Goal: Task Accomplishment & Management: Manage account settings

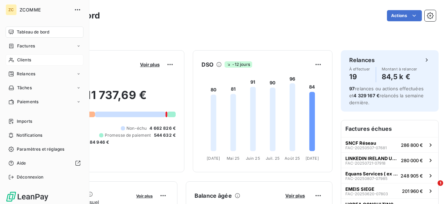
click at [23, 59] on span "Clients" at bounding box center [24, 60] width 14 height 6
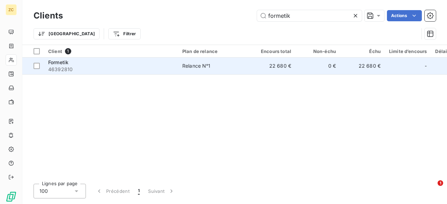
type input "formetik"
click at [79, 62] on div "Formetik" at bounding box center [111, 62] width 126 height 7
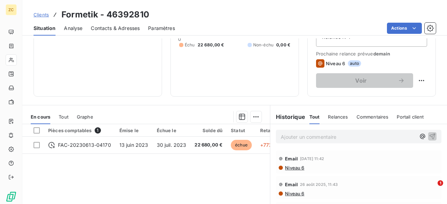
scroll to position [65, 0]
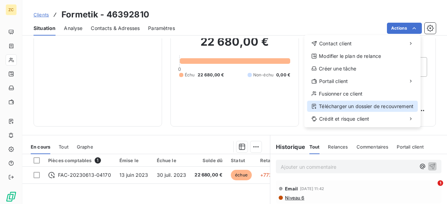
click at [338, 107] on div "Télécharger un dossier de recouvrement" at bounding box center [362, 106] width 111 height 11
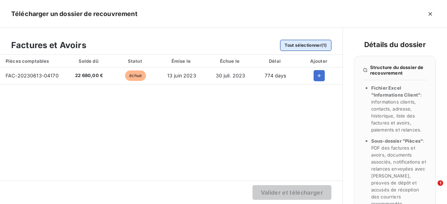
click at [296, 46] on button "Tout sélectionner (1)" at bounding box center [305, 45] width 51 height 11
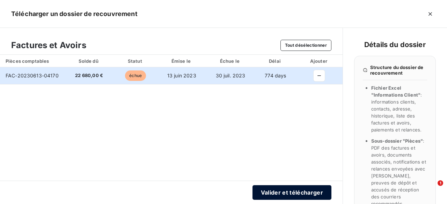
click at [288, 194] on button "Valider et télécharger" at bounding box center [291, 192] width 79 height 15
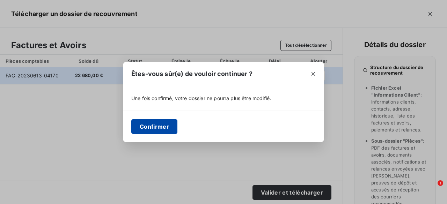
click at [148, 125] on button "Confirmer" at bounding box center [154, 126] width 46 height 15
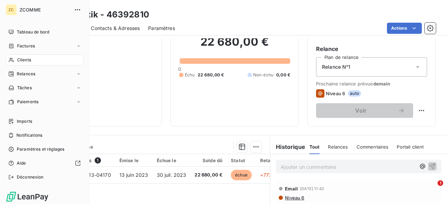
click at [28, 59] on span "Clients" at bounding box center [24, 60] width 14 height 6
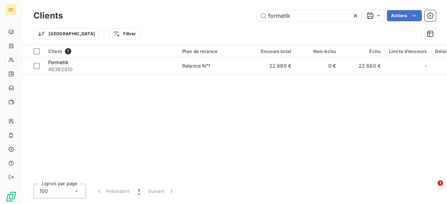
drag, startPoint x: 288, startPoint y: 15, endPoint x: 241, endPoint y: 15, distance: 46.7
click at [241, 15] on div "formetik Actions" at bounding box center [253, 15] width 364 height 11
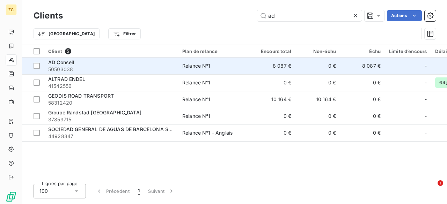
type input "ad"
click at [71, 65] on div "AD Conseil" at bounding box center [111, 62] width 126 height 7
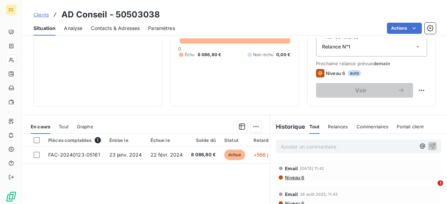
scroll to position [70, 0]
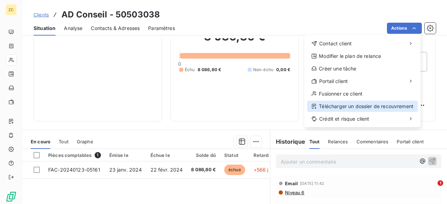
click at [334, 106] on div "Télécharger un dossier de recouvrement" at bounding box center [362, 106] width 111 height 11
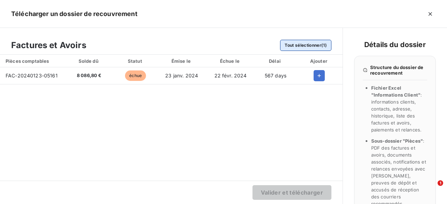
click at [296, 44] on button "Tout sélectionner (1)" at bounding box center [305, 45] width 51 height 11
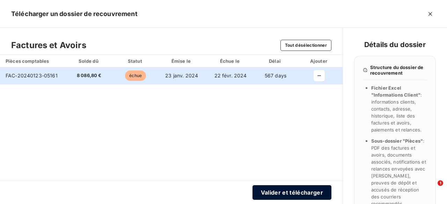
click at [282, 192] on button "Valider et télécharger" at bounding box center [291, 192] width 79 height 15
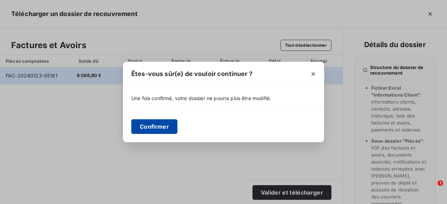
click at [149, 123] on button "Confirmer" at bounding box center [154, 126] width 46 height 15
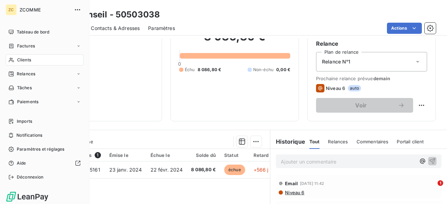
drag, startPoint x: 32, startPoint y: 60, endPoint x: 41, endPoint y: 60, distance: 8.7
click at [33, 60] on div "Clients" at bounding box center [45, 59] width 78 height 11
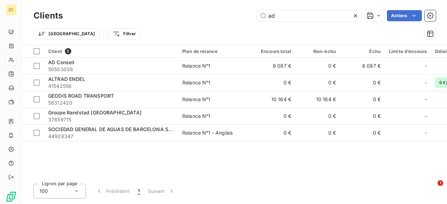
drag, startPoint x: 282, startPoint y: 16, endPoint x: 243, endPoint y: 11, distance: 39.1
click at [243, 11] on div "ad Actions" at bounding box center [253, 15] width 364 height 11
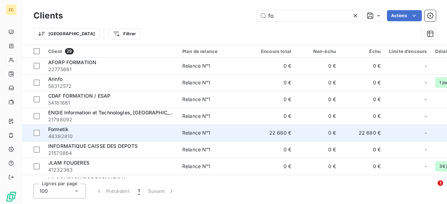
type input "fo"
click at [73, 130] on div "Formetik" at bounding box center [111, 129] width 126 height 7
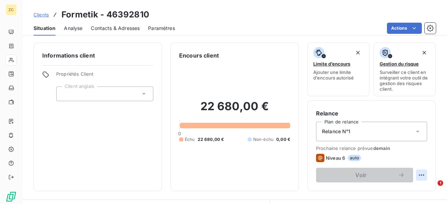
click at [414, 175] on html "ZC Clients Formetik - 46392810 Situation Analyse Contacts & Adresses Paramètres…" at bounding box center [223, 102] width 447 height 204
click at [229, 155] on html "ZC Clients Formetik - 46392810 Situation Analyse Contacts & Adresses Paramètres…" at bounding box center [223, 102] width 447 height 204
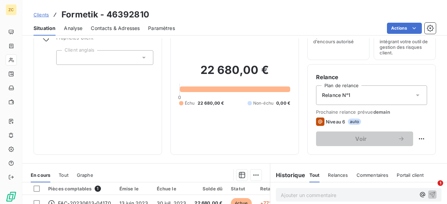
scroll to position [70, 0]
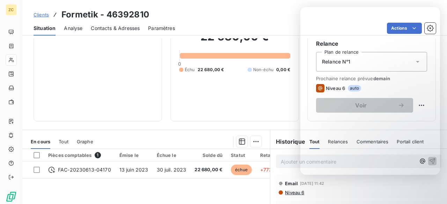
click at [200, 119] on div "Encours client 22 680,00 € 0 Échu 22 680,00 € Non-échu 0,00 €" at bounding box center [234, 47] width 128 height 149
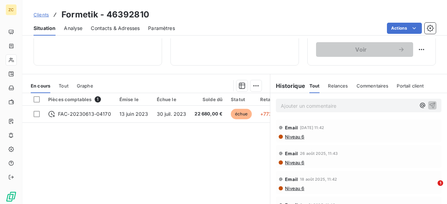
scroll to position [169, 0]
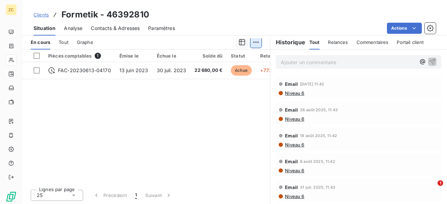
click at [252, 41] on html "ZC Clients Formetik - 46392810 Situation Analyse Contacts & Adresses Paramètres…" at bounding box center [223, 102] width 447 height 204
click at [36, 69] on html "ZC Clients Formetik - 46392810 Situation Analyse Contacts & Adresses Paramètres…" at bounding box center [223, 102] width 447 height 204
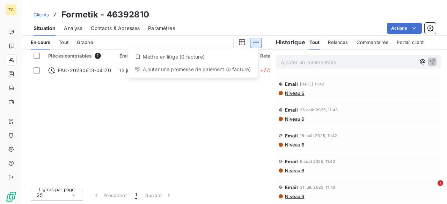
click at [253, 42] on html "ZC Clients Formetik - 46392810 Situation Analyse Contacts & Adresses Paramètres…" at bounding box center [223, 102] width 447 height 204
click at [144, 58] on div "Mettre en litige (0 facture)" at bounding box center [193, 56] width 124 height 11
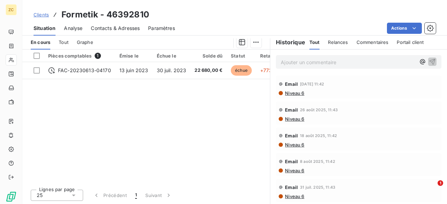
click at [251, 42] on html "ZC Clients Formetik - 46392810 Situation Analyse Contacts & Adresses Paramètres…" at bounding box center [223, 102] width 447 height 204
click at [239, 41] on html "ZC Clients Formetik - 46392810 Situation Analyse Contacts & Adresses Paramètres…" at bounding box center [223, 102] width 447 height 204
click at [239, 41] on icon "button" at bounding box center [241, 42] width 7 height 7
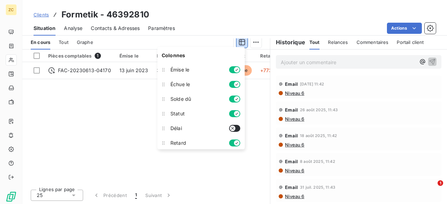
scroll to position [1, 0]
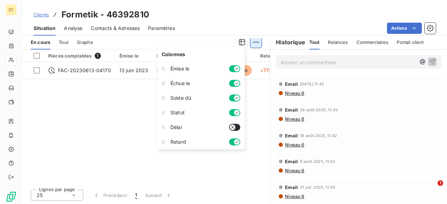
click at [253, 41] on html "ZC Clients Formetik - 46392810 Situation Analyse Contacts & Adresses Paramètres…" at bounding box center [223, 102] width 447 height 204
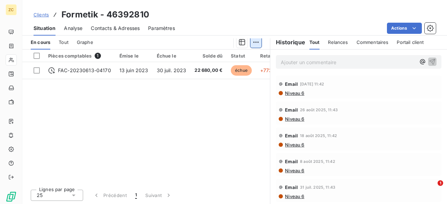
click at [253, 41] on html "ZC Clients Formetik - 46392810 Situation Analyse Contacts & Adresses Paramètres…" at bounding box center [223, 102] width 447 height 204
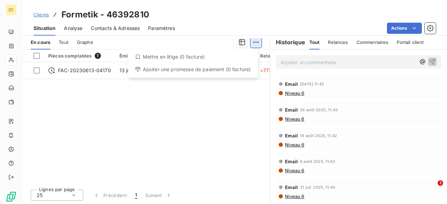
click at [253, 41] on html "ZC Clients Formetik - 46392810 Situation Analyse Contacts & Adresses Paramètres…" at bounding box center [223, 102] width 447 height 204
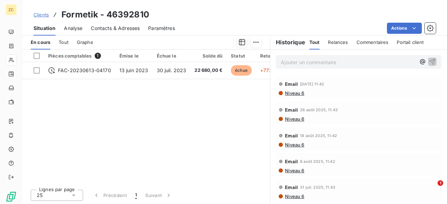
click at [39, 70] on html "ZC Clients Formetik - 46392810 Situation Analyse Contacts & Adresses Paramètres…" at bounding box center [223, 102] width 447 height 204
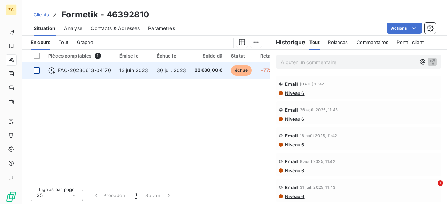
click at [38, 68] on div at bounding box center [36, 70] width 6 height 6
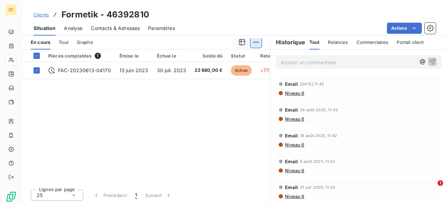
click at [255, 40] on html "ZC Clients Formetik - 46392810 Situation Analyse Contacts & Adresses Paramètres…" at bounding box center [223, 102] width 447 height 204
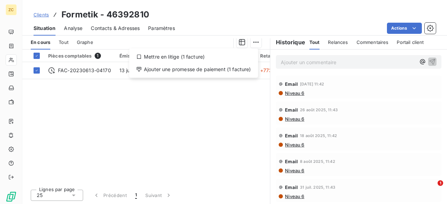
click at [253, 41] on html "ZC Clients Formetik - 46392810 Situation Analyse Contacts & Adresses Paramètres…" at bounding box center [223, 102] width 447 height 204
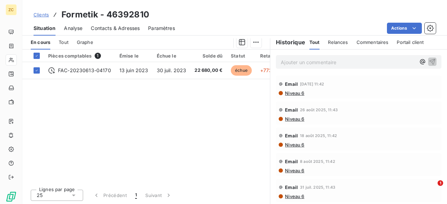
click at [253, 41] on html "ZC Clients Formetik - 46392810 Situation Analyse Contacts & Adresses Paramètres…" at bounding box center [223, 102] width 447 height 204
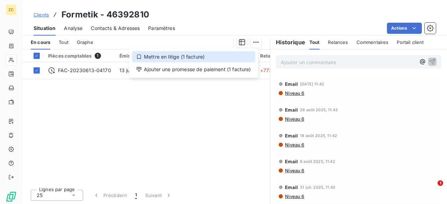
click at [187, 55] on div "Mettre en litige (1 facture)" at bounding box center [193, 56] width 123 height 11
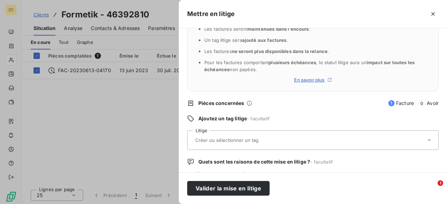
scroll to position [70, 0]
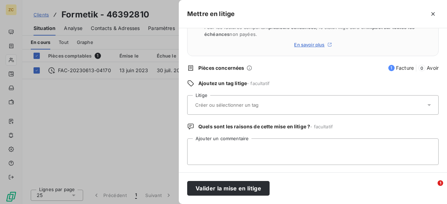
click at [212, 106] on input "text" at bounding box center [245, 105] width 102 height 6
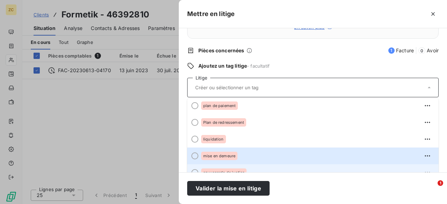
scroll to position [97, 0]
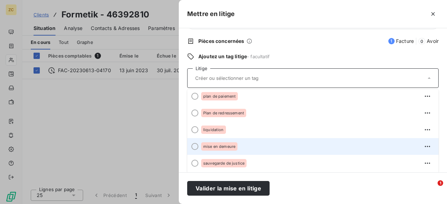
click at [219, 147] on span "mise en demeure" at bounding box center [219, 146] width 32 height 4
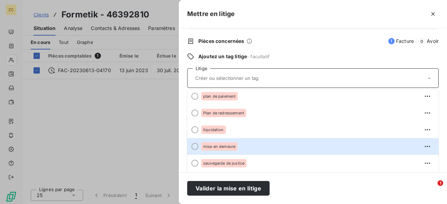
scroll to position [70, 0]
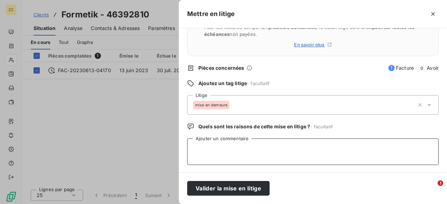
click at [219, 140] on textarea "Ajouter un commentaire" at bounding box center [312, 151] width 251 height 27
click at [194, 149] on textarea "Ipayé" at bounding box center [312, 151] width 251 height 27
click at [249, 155] on textarea "Impayé" at bounding box center [312, 151] width 251 height 27
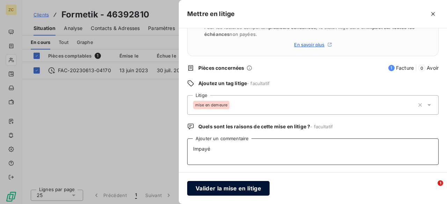
type textarea "Impayé"
click at [215, 188] on button "Valider la mise en litige" at bounding box center [228, 188] width 82 height 15
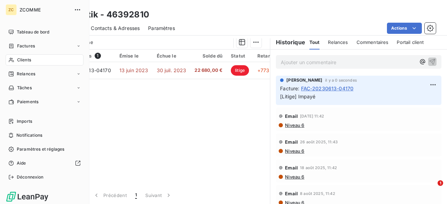
scroll to position [145, 0]
click at [26, 60] on span "Clients" at bounding box center [24, 60] width 14 height 6
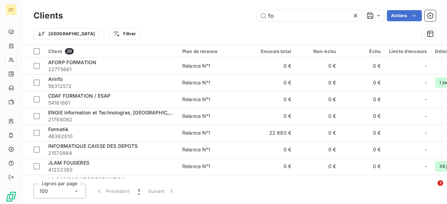
drag, startPoint x: 278, startPoint y: 16, endPoint x: 253, endPoint y: 15, distance: 24.4
click at [254, 14] on div "fo Actions" at bounding box center [253, 15] width 364 height 11
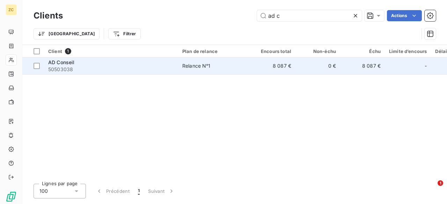
type input "ad c"
click at [62, 63] on span "AD Conseil" at bounding box center [61, 62] width 27 height 6
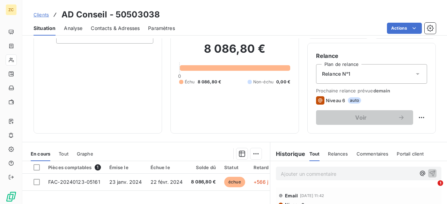
scroll to position [169, 0]
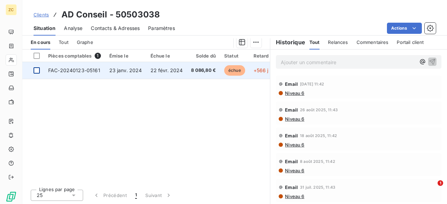
click at [36, 70] on div at bounding box center [36, 70] width 6 height 6
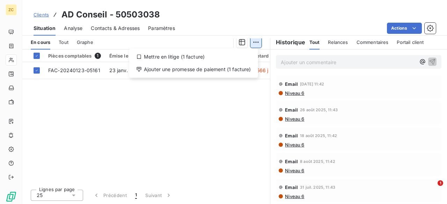
click at [250, 42] on html "ZC Clients AD Conseil - 50503038 Situation Analyse Contacts & Adresses Paramètr…" at bounding box center [223, 102] width 447 height 204
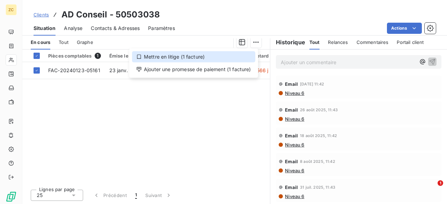
click at [138, 56] on icon at bounding box center [139, 57] width 6 height 6
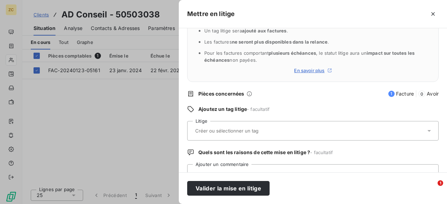
scroll to position [70, 0]
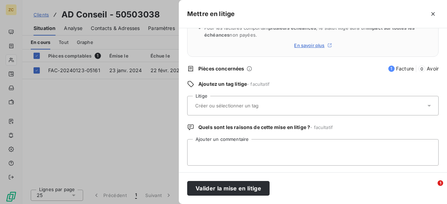
click at [206, 103] on input "text" at bounding box center [245, 106] width 102 height 6
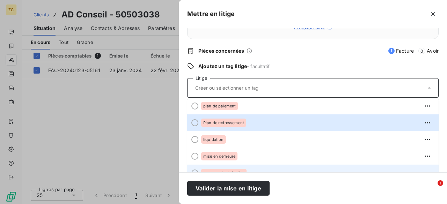
scroll to position [97, 0]
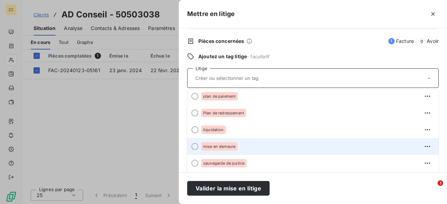
click at [217, 148] on div "mise en demeure" at bounding box center [219, 146] width 36 height 8
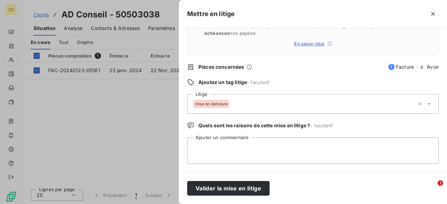
scroll to position [70, 0]
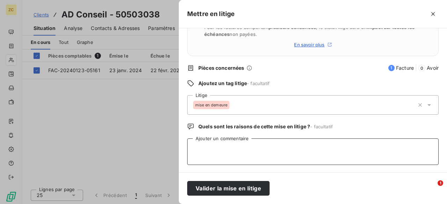
click at [207, 142] on textarea "Ajouter un commentaire" at bounding box center [312, 151] width 251 height 27
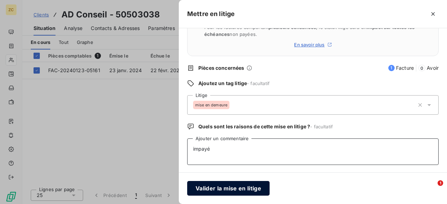
type textarea "impayé"
click at [222, 189] on button "Valider la mise en litige" at bounding box center [228, 188] width 82 height 15
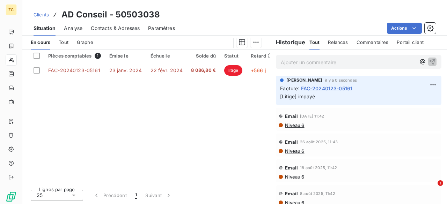
scroll to position [145, 0]
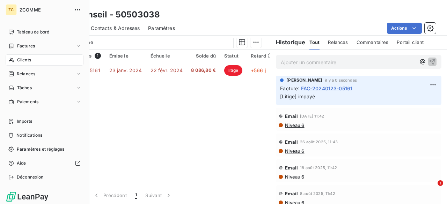
click at [23, 61] on span "Clients" at bounding box center [24, 60] width 14 height 6
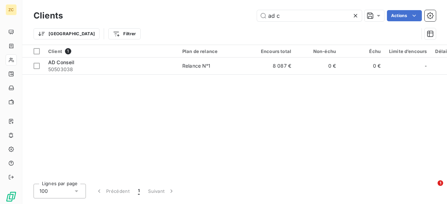
drag, startPoint x: 279, startPoint y: 15, endPoint x: 243, endPoint y: 16, distance: 35.6
click at [245, 13] on div "ad c Actions" at bounding box center [253, 15] width 364 height 11
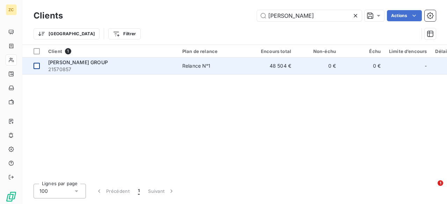
type input "[PERSON_NAME]"
click at [38, 65] on div at bounding box center [36, 66] width 6 height 6
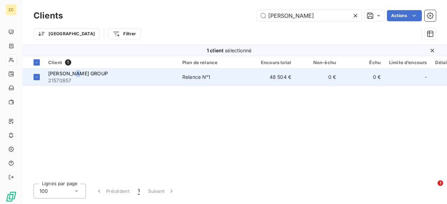
click at [79, 72] on span "[PERSON_NAME] GROUP" at bounding box center [78, 73] width 60 height 6
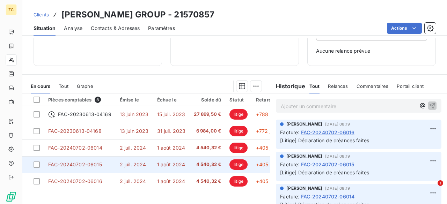
scroll to position [145, 0]
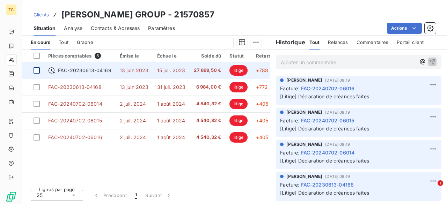
click at [39, 69] on div at bounding box center [36, 70] width 6 height 6
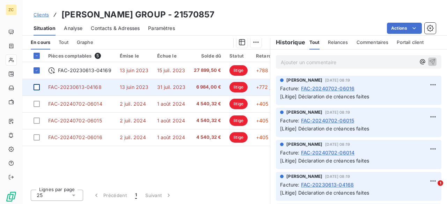
click at [38, 84] on div at bounding box center [36, 87] width 6 height 6
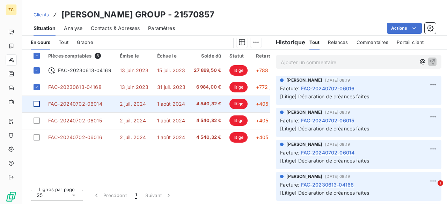
click at [37, 104] on div at bounding box center [36, 104] width 6 height 6
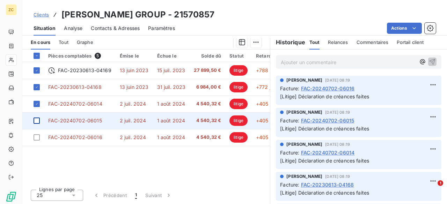
click at [38, 120] on div at bounding box center [36, 121] width 6 height 6
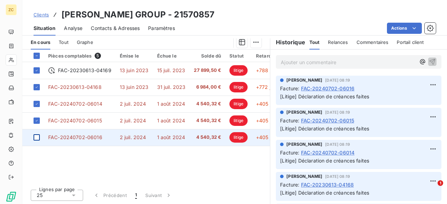
click at [38, 137] on div at bounding box center [36, 137] width 6 height 6
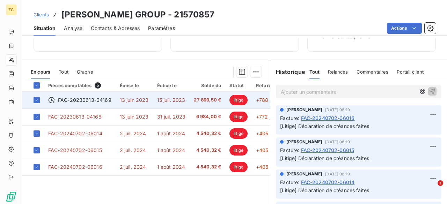
scroll to position [75, 0]
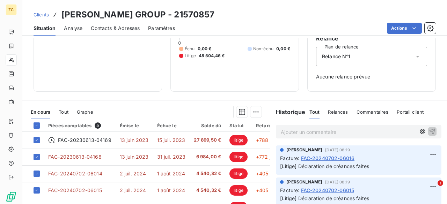
drag, startPoint x: 37, startPoint y: 125, endPoint x: 33, endPoint y: 114, distance: 11.3
click at [35, 123] on icon at bounding box center [37, 125] width 4 height 4
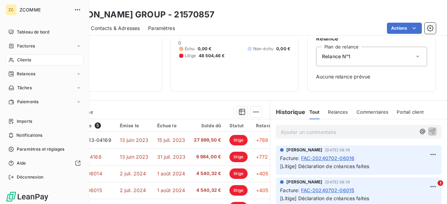
click at [26, 62] on span "Clients" at bounding box center [24, 60] width 14 height 6
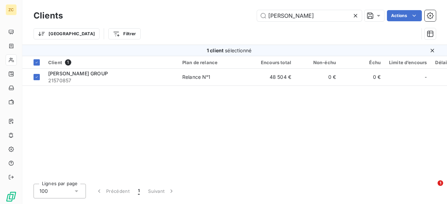
drag, startPoint x: 303, startPoint y: 12, endPoint x: 225, endPoint y: 5, distance: 78.4
click at [225, 5] on div "Clients [PERSON_NAME] Actions Trier Filtrer" at bounding box center [234, 22] width 424 height 45
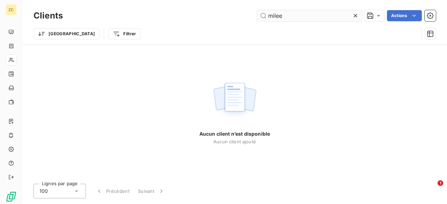
click at [298, 16] on input "milee" at bounding box center [309, 15] width 105 height 11
drag, startPoint x: 243, startPoint y: 17, endPoint x: 215, endPoint y: 15, distance: 27.9
click at [215, 15] on div "milee Actions" at bounding box center [253, 15] width 364 height 11
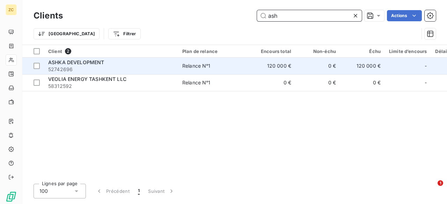
type input "ash"
click at [77, 62] on span "ASHKA DEVELOPMENT" at bounding box center [76, 62] width 56 height 6
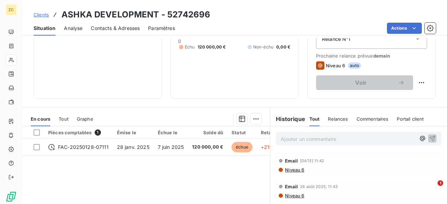
scroll to position [140, 0]
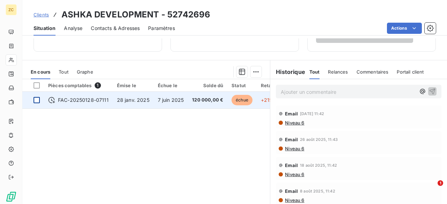
click at [39, 97] on div at bounding box center [36, 100] width 6 height 6
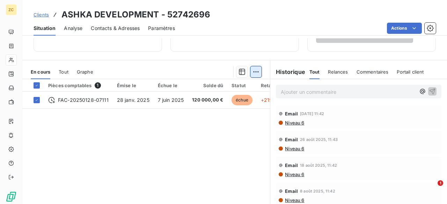
click at [254, 72] on html "ZC Clients ASHKA DEVELOPMENT - 52742696 Situation Analyse Contacts & Adresses P…" at bounding box center [223, 102] width 447 height 204
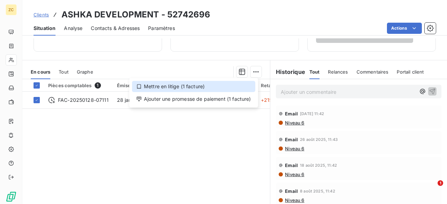
click at [191, 89] on div "Mettre en litige (1 facture)" at bounding box center [193, 86] width 123 height 11
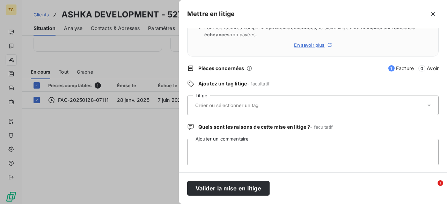
scroll to position [70, 0]
click at [205, 103] on input "text" at bounding box center [245, 105] width 102 height 6
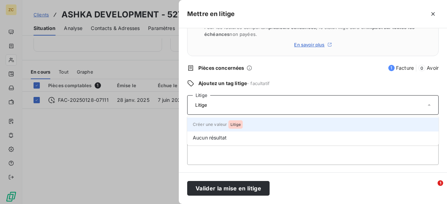
type input "Litige"
click at [236, 126] on span "Litige" at bounding box center [235, 124] width 10 height 4
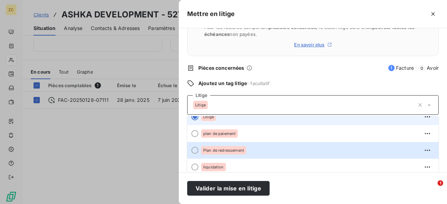
scroll to position [0, 0]
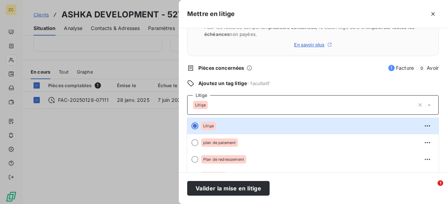
click at [229, 102] on input "text" at bounding box center [247, 105] width 76 height 6
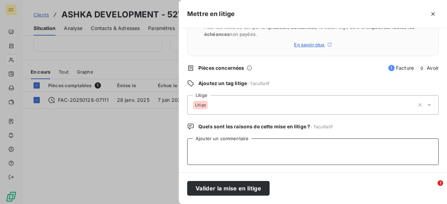
click at [219, 144] on textarea "Ajouter un commentaire" at bounding box center [312, 151] width 251 height 27
click at [207, 143] on textarea "Ajouter un commentaire" at bounding box center [312, 151] width 251 height 27
click at [203, 144] on textarea "Ajouter un commentaire" at bounding box center [312, 151] width 251 height 27
click at [201, 106] on span "Litige" at bounding box center [200, 105] width 10 height 4
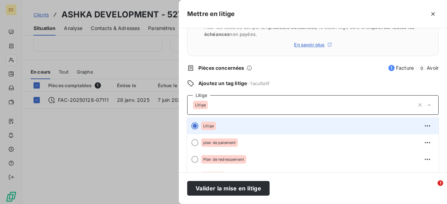
click at [210, 124] on span "Litige" at bounding box center [208, 126] width 10 height 4
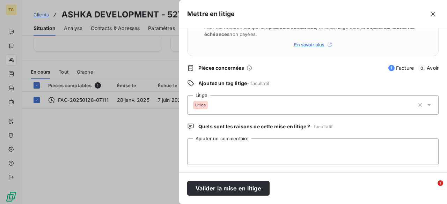
click at [197, 106] on span "Litige" at bounding box center [200, 105] width 10 height 4
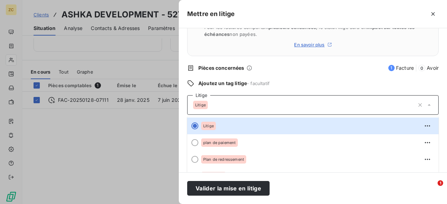
drag, startPoint x: 415, startPoint y: 104, endPoint x: 380, endPoint y: 105, distance: 34.6
click at [416, 104] on icon "button" at bounding box center [419, 105] width 7 height 7
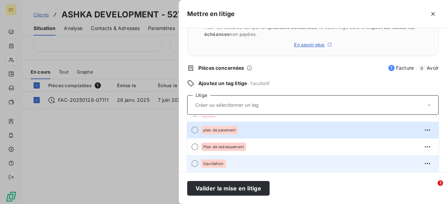
scroll to position [20, 0]
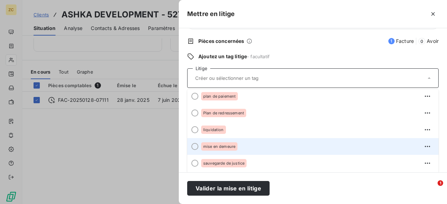
click at [211, 147] on span "mise en demeure" at bounding box center [219, 146] width 32 height 4
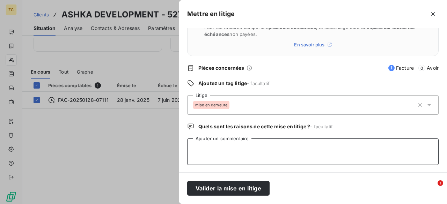
click at [214, 146] on textarea "Ajouter un commentaire" at bounding box center [312, 151] width 251 height 27
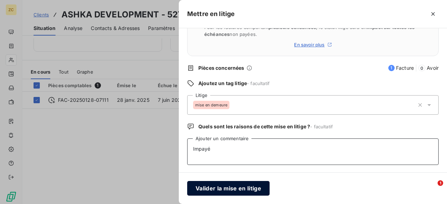
type textarea "Impayé"
click at [225, 193] on button "Valider la mise en litige" at bounding box center [228, 188] width 82 height 15
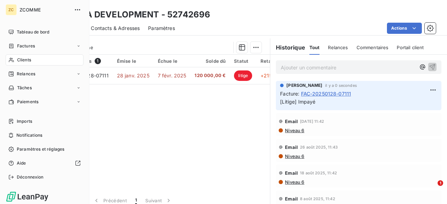
click at [22, 60] on span "Clients" at bounding box center [24, 60] width 14 height 6
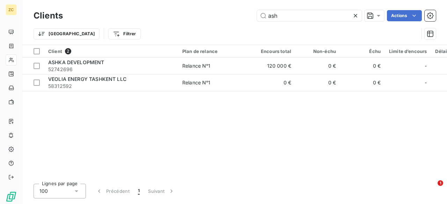
drag, startPoint x: 287, startPoint y: 16, endPoint x: 232, endPoint y: 11, distance: 55.4
click at [232, 11] on div "ash Actions" at bounding box center [253, 15] width 364 height 11
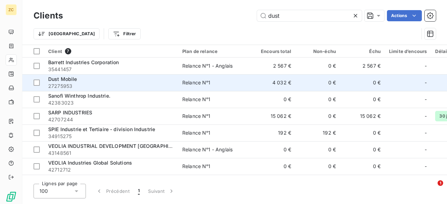
type input "dust"
click at [50, 84] on span "27275953" at bounding box center [111, 86] width 126 height 7
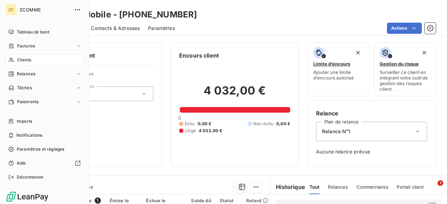
click at [24, 62] on span "Clients" at bounding box center [24, 60] width 14 height 6
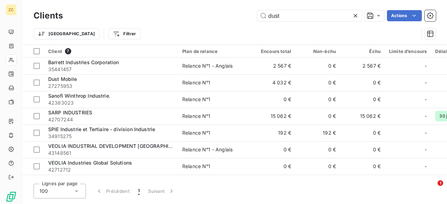
drag, startPoint x: 303, startPoint y: 14, endPoint x: 226, endPoint y: 5, distance: 77.6
click at [226, 5] on div "Clients dust Actions Trier Filtrer" at bounding box center [234, 22] width 424 height 45
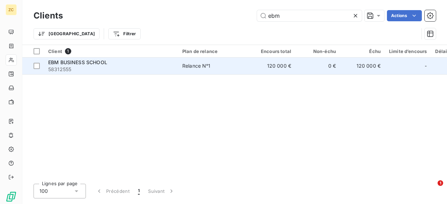
type input "ebm"
click at [72, 63] on span "EBM BUSINESS SCHOOL" at bounding box center [77, 62] width 59 height 6
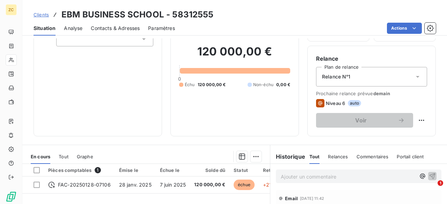
scroll to position [70, 0]
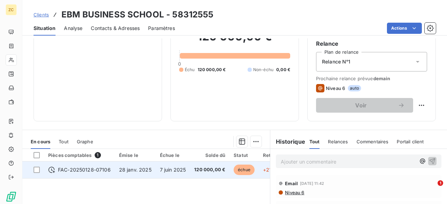
click at [85, 168] on span "FAC-20250128-07106" at bounding box center [84, 169] width 53 height 7
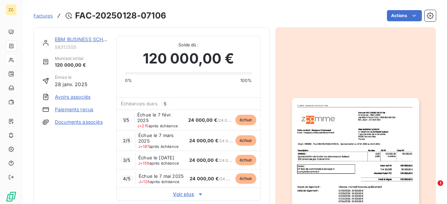
click at [45, 16] on span "Factures" at bounding box center [42, 16] width 19 height 6
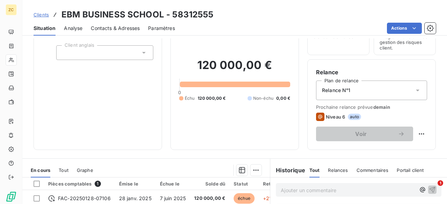
scroll to position [169, 0]
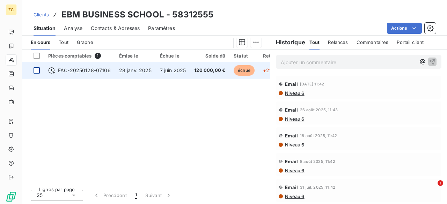
click at [39, 70] on div at bounding box center [36, 70] width 6 height 6
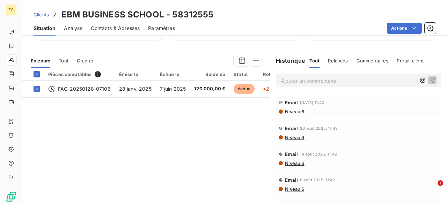
scroll to position [65, 0]
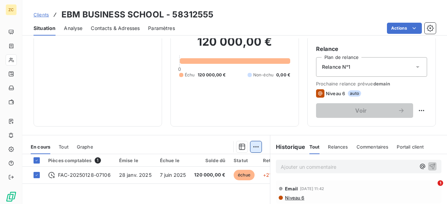
click at [254, 147] on html "ZC Clients EBM BUSINESS SCHOOL - 58312555 Situation Analyse Contacts & Adresses…" at bounding box center [223, 102] width 447 height 204
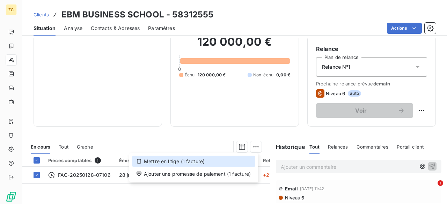
click at [193, 161] on div "Mettre en litige (1 facture)" at bounding box center [193, 161] width 123 height 11
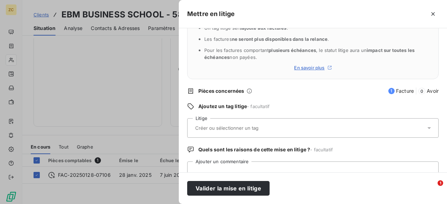
scroll to position [70, 0]
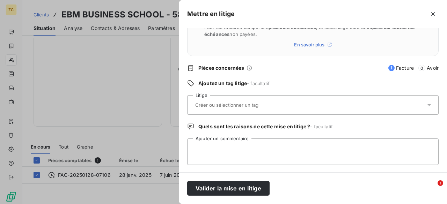
click at [215, 105] on input "text" at bounding box center [245, 105] width 102 height 6
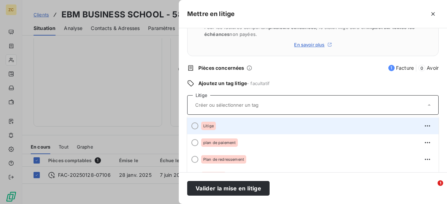
click at [213, 124] on div "Litige" at bounding box center [208, 126] width 15 height 8
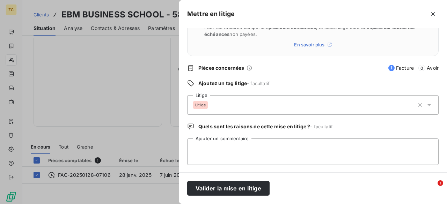
click at [204, 106] on span "Litige" at bounding box center [200, 105] width 10 height 4
click at [206, 84] on span "Ajoutez un tag litige" at bounding box center [222, 83] width 48 height 6
click at [206, 104] on div "Litige" at bounding box center [200, 105] width 15 height 8
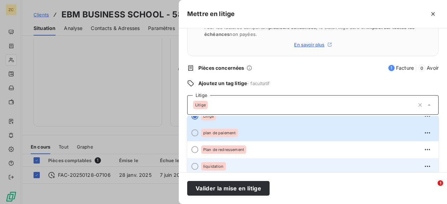
scroll to position [20, 0]
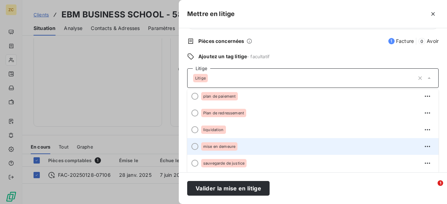
click at [216, 147] on span "mise en demeure" at bounding box center [219, 146] width 32 height 4
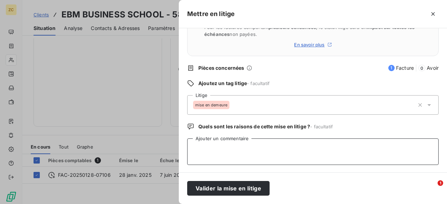
click at [224, 144] on textarea "Ajouter un commentaire" at bounding box center [312, 151] width 251 height 27
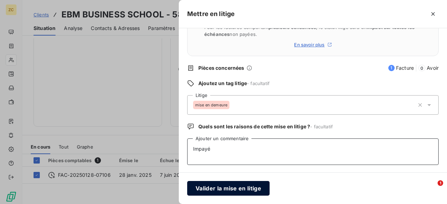
type textarea "Impayé"
click at [220, 189] on button "Valider la mise en litige" at bounding box center [228, 188] width 82 height 15
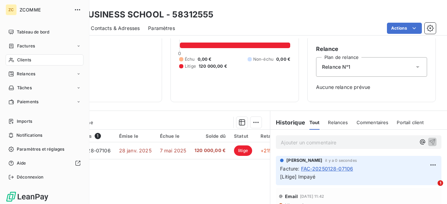
drag, startPoint x: 26, startPoint y: 62, endPoint x: 31, endPoint y: 61, distance: 4.9
click at [26, 62] on span "Clients" at bounding box center [24, 60] width 14 height 6
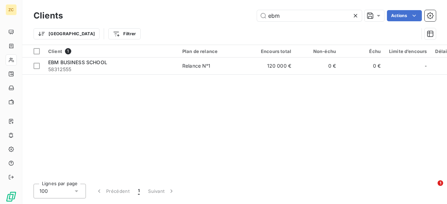
drag, startPoint x: 253, startPoint y: 17, endPoint x: 232, endPoint y: 21, distance: 20.7
click at [239, 16] on div "ebm Actions" at bounding box center [253, 15] width 364 height 11
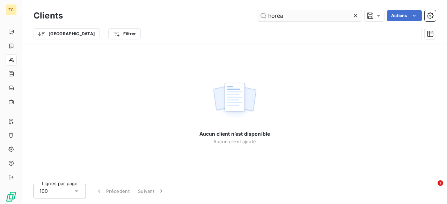
drag, startPoint x: 280, startPoint y: 16, endPoint x: 276, endPoint y: 13, distance: 5.0
click at [276, 13] on input "horéa" at bounding box center [309, 15] width 105 height 11
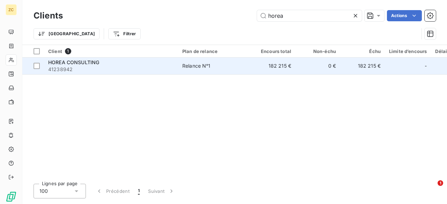
type input "horea"
click at [76, 62] on span "HOREA CONSULTING" at bounding box center [73, 62] width 51 height 6
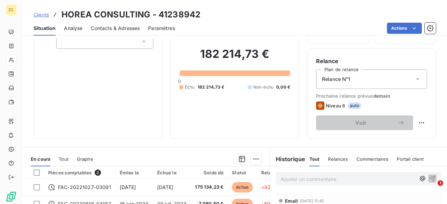
scroll to position [169, 0]
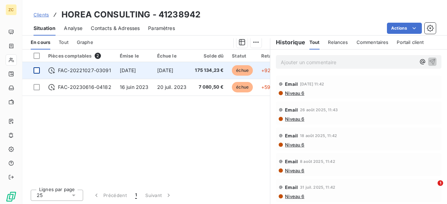
click at [38, 69] on div at bounding box center [36, 70] width 6 height 6
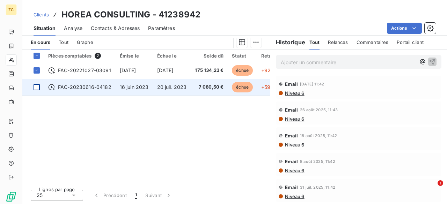
click at [36, 86] on div at bounding box center [36, 87] width 6 height 6
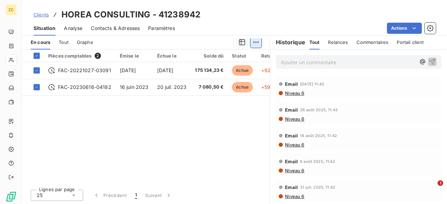
click at [254, 41] on html "ZC Clients HOREA CONSULTING - 41238942 Situation Analyse Contacts & Adresses Pa…" at bounding box center [223, 102] width 447 height 204
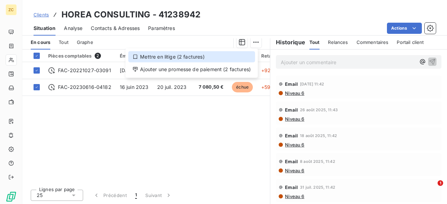
click at [160, 58] on div "Mettre en litige (2 factures)" at bounding box center [191, 56] width 127 height 11
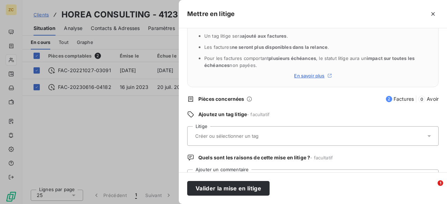
scroll to position [70, 0]
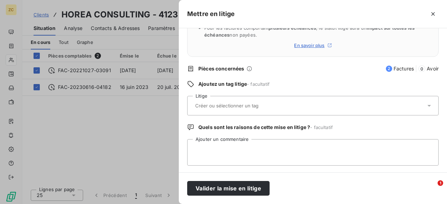
click at [230, 105] on input "text" at bounding box center [245, 106] width 102 height 6
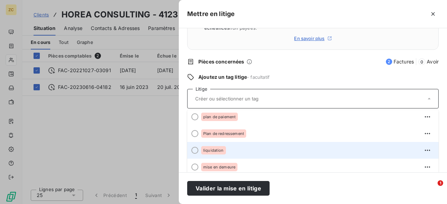
scroll to position [97, 0]
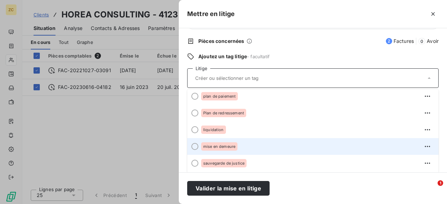
click at [220, 146] on span "mise en demeure" at bounding box center [219, 146] width 32 height 4
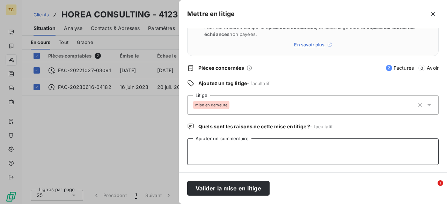
click at [217, 149] on textarea "Ajouter un commentaire" at bounding box center [312, 151] width 251 height 27
click at [223, 149] on textarea "Impayé- Voualit annulker le contrat Linkedin" at bounding box center [312, 151] width 251 height 27
click at [224, 149] on textarea "Impayé- Voualit annulker le contrat Linkedin" at bounding box center [312, 151] width 251 height 27
click at [245, 147] on textarea "Impayé- Voulait annulker le contrat Linkedin" at bounding box center [312, 151] width 251 height 27
click at [299, 148] on textarea "Impayé- Voulait annuler le contrat Linkedin" at bounding box center [312, 151] width 251 height 27
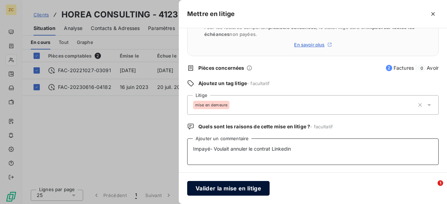
type textarea "Impayé- Voulait annuler le contrat Linkedin"
click at [225, 187] on button "Valider la mise en litige" at bounding box center [228, 188] width 82 height 15
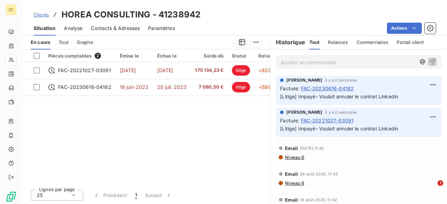
scroll to position [145, 0]
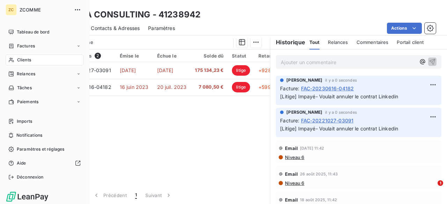
click at [28, 62] on span "Clients" at bounding box center [24, 60] width 14 height 6
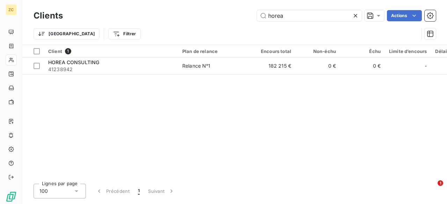
drag, startPoint x: 294, startPoint y: 16, endPoint x: 239, endPoint y: 12, distance: 56.0
click at [239, 12] on div "horea Actions" at bounding box center [253, 15] width 364 height 11
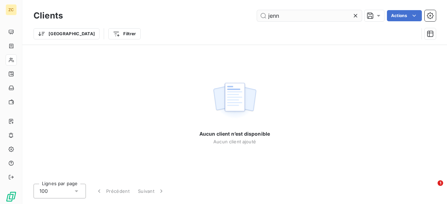
click at [286, 17] on input "jenn" at bounding box center [309, 15] width 105 height 11
drag, startPoint x: 282, startPoint y: 15, endPoint x: 199, endPoint y: 1, distance: 83.5
click at [199, 1] on div "Clients jenn Actions Trier Filtrer" at bounding box center [234, 22] width 424 height 45
click at [276, 15] on input "sas mi" at bounding box center [309, 15] width 105 height 11
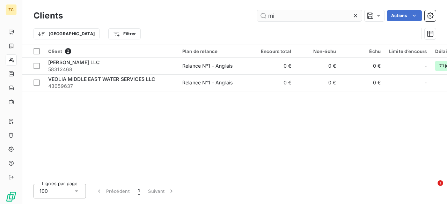
click at [290, 15] on input "mi" at bounding box center [309, 15] width 105 height 11
drag, startPoint x: 284, startPoint y: 14, endPoint x: 237, endPoint y: 7, distance: 47.7
click at [237, 7] on div "Clients mi Actions Trier Filtrer" at bounding box center [234, 22] width 424 height 45
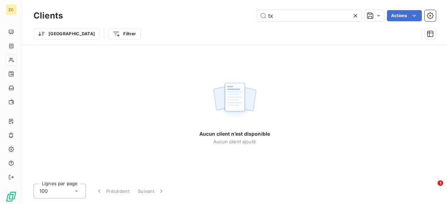
drag, startPoint x: 287, startPoint y: 9, endPoint x: 244, endPoint y: 12, distance: 43.0
click at [244, 12] on div "Clients tx Actions" at bounding box center [234, 15] width 402 height 15
click at [278, 18] on input "tx" at bounding box center [309, 15] width 105 height 11
drag, startPoint x: 277, startPoint y: 17, endPoint x: 245, endPoint y: 12, distance: 32.1
click at [245, 12] on div "tx Actions" at bounding box center [253, 15] width 364 height 11
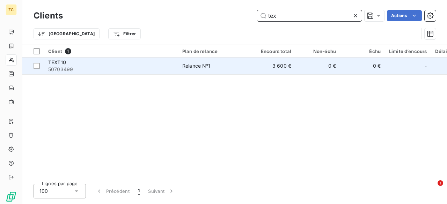
type input "tex"
click at [52, 68] on span "50703499" at bounding box center [111, 69] width 126 height 7
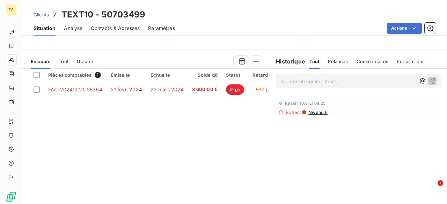
scroll to position [140, 0]
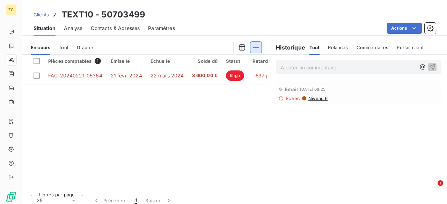
click at [252, 47] on html "ZC Clients TEXT10 - 50703499 Situation Analyse Contacts & Adresses Paramètres A…" at bounding box center [223, 102] width 447 height 204
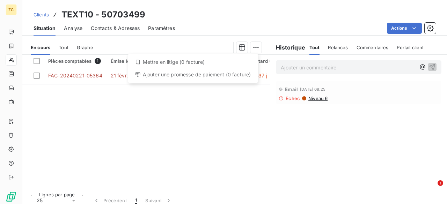
click at [184, 62] on div "Mettre en litige (0 facture)" at bounding box center [193, 62] width 124 height 11
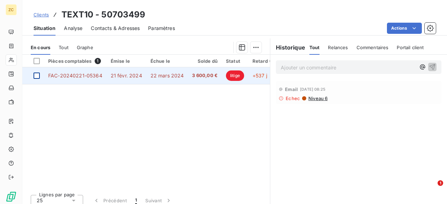
click at [36, 74] on div at bounding box center [36, 76] width 6 height 6
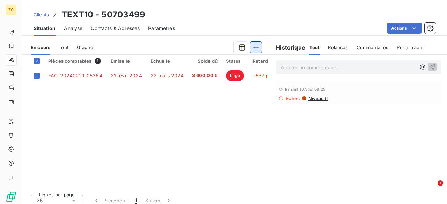
click at [255, 46] on html "ZC Clients TEXT10 - 50703499 Situation Analyse Contacts & Adresses Paramètres A…" at bounding box center [223, 102] width 447 height 204
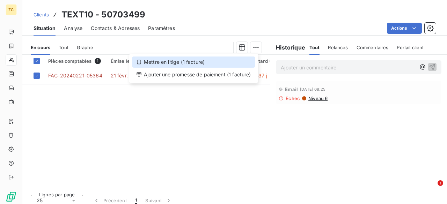
click at [166, 62] on div "Mettre en litige (1 facture)" at bounding box center [193, 62] width 123 height 11
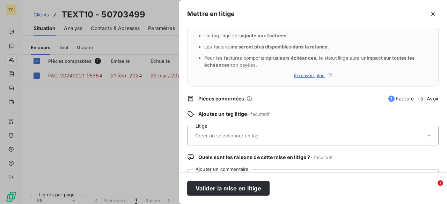
scroll to position [70, 0]
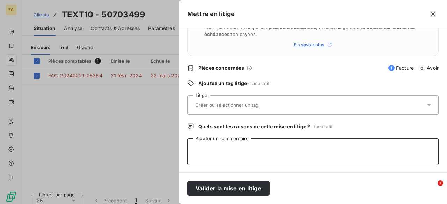
click at [217, 149] on textarea "Ajouter un commentaire" at bounding box center [312, 151] width 251 height 27
click at [215, 101] on div at bounding box center [309, 105] width 232 height 15
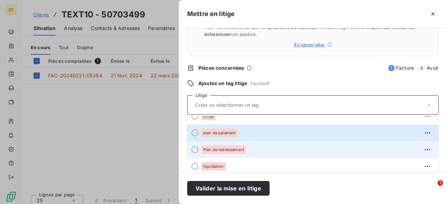
scroll to position [20, 0]
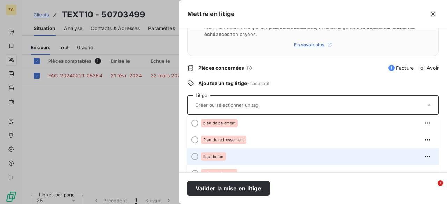
click at [216, 155] on span "liquidation" at bounding box center [213, 157] width 21 height 4
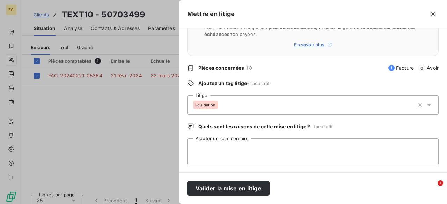
click at [163, 144] on div at bounding box center [223, 102] width 447 height 204
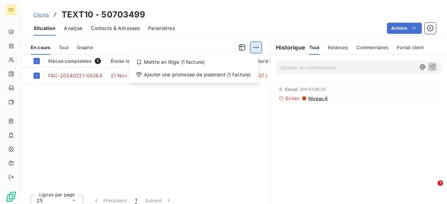
click at [251, 48] on html "ZC Clients TEXT10 - 50703499 Situation Analyse Contacts & Adresses Paramètres A…" at bounding box center [223, 102] width 447 height 204
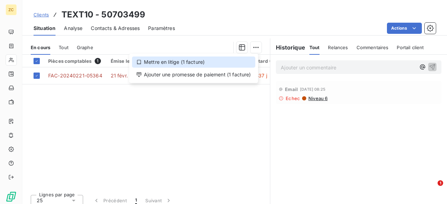
click at [155, 62] on div "Mettre en litige (1 facture)" at bounding box center [193, 62] width 123 height 11
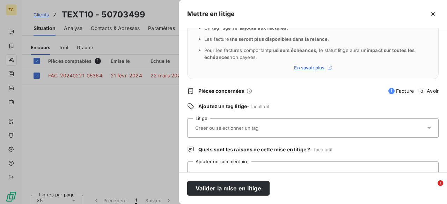
scroll to position [70, 0]
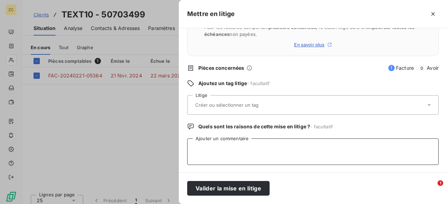
click at [208, 144] on textarea "Ajouter un commentaire" at bounding box center [312, 151] width 251 height 27
click at [209, 101] on div at bounding box center [309, 105] width 232 height 15
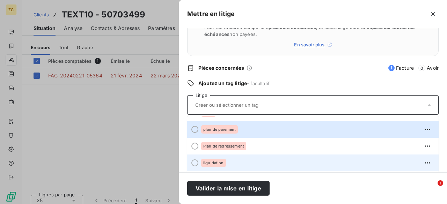
scroll to position [20, 0]
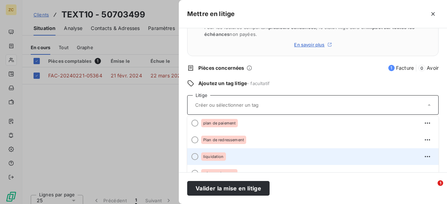
click at [213, 155] on span "liquidation" at bounding box center [213, 157] width 21 height 4
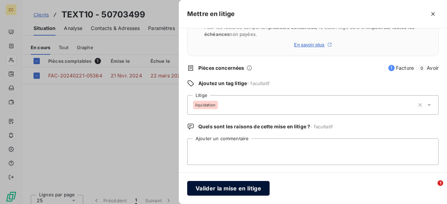
click at [221, 187] on button "Valider la mise en litige" at bounding box center [228, 188] width 82 height 15
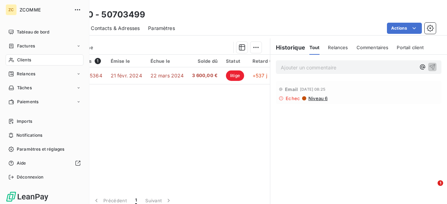
click at [22, 58] on span "Clients" at bounding box center [24, 60] width 14 height 6
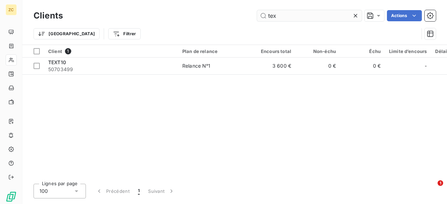
drag, startPoint x: 282, startPoint y: 15, endPoint x: 257, endPoint y: 18, distance: 24.6
click at [257, 18] on input "tex" at bounding box center [309, 15] width 105 height 11
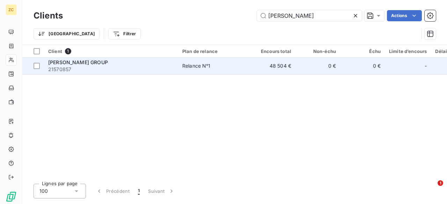
type input "[PERSON_NAME]"
click at [93, 63] on div "[PERSON_NAME] GROUP" at bounding box center [111, 62] width 126 height 7
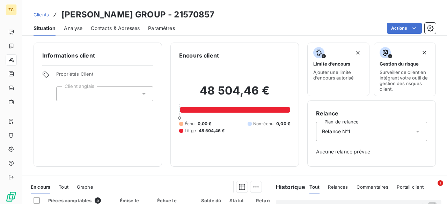
scroll to position [145, 0]
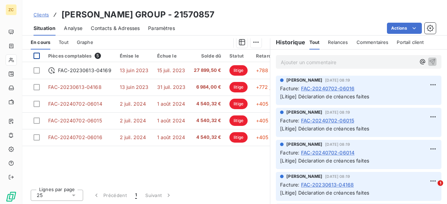
click at [36, 53] on div at bounding box center [36, 56] width 6 height 6
click at [252, 41] on html "ZC Clients [PERSON_NAME] GROUP - 21570857 Situation Analyse Contacts & Adresses…" at bounding box center [223, 102] width 447 height 204
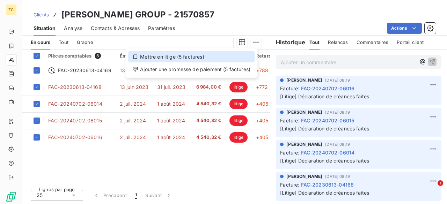
click at [173, 56] on div "Mettre en litige (5 factures)" at bounding box center [191, 56] width 126 height 11
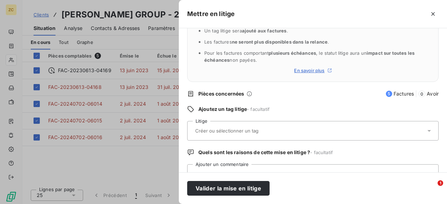
scroll to position [70, 0]
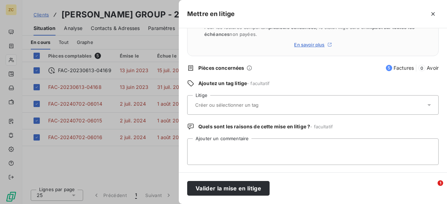
click at [209, 106] on input "text" at bounding box center [245, 105] width 102 height 6
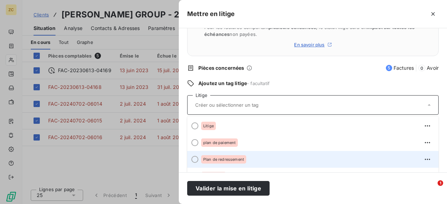
click at [232, 160] on span "Plan de redressement" at bounding box center [223, 159] width 41 height 4
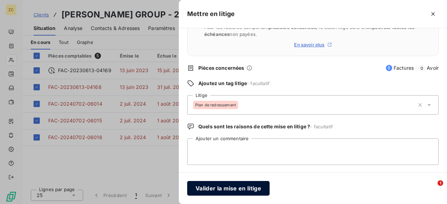
click at [224, 188] on button "Valider la mise en litige" at bounding box center [228, 188] width 82 height 15
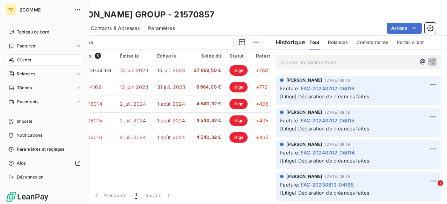
click at [15, 60] on div "Clients" at bounding box center [45, 59] width 78 height 11
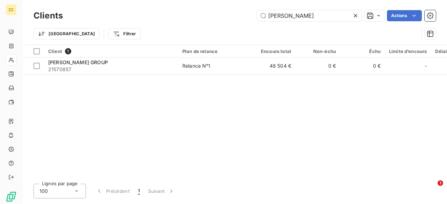
drag, startPoint x: 287, startPoint y: 17, endPoint x: 202, endPoint y: 14, distance: 85.2
click at [203, 12] on div "[PERSON_NAME] Actions" at bounding box center [253, 15] width 364 height 11
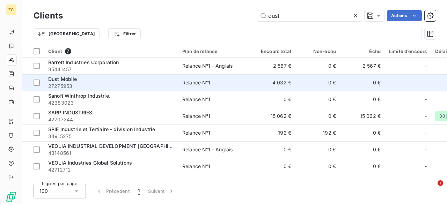
type input "dust"
click at [81, 81] on div "Dust Mobile" at bounding box center [111, 79] width 126 height 7
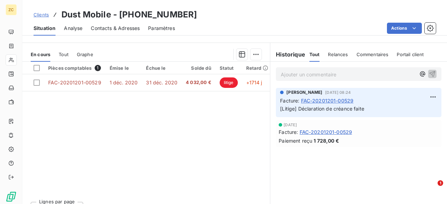
scroll to position [140, 0]
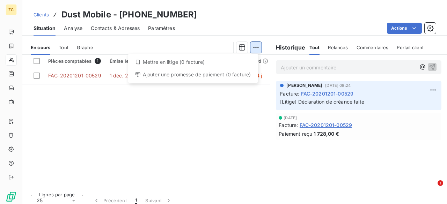
click at [248, 48] on html "ZC Clients Dust Mobile - 27275953 Situation Analyse Contacts & Adresses Paramèt…" at bounding box center [223, 102] width 447 height 204
click at [168, 62] on div "Mettre en litige (0 facture)" at bounding box center [193, 62] width 124 height 11
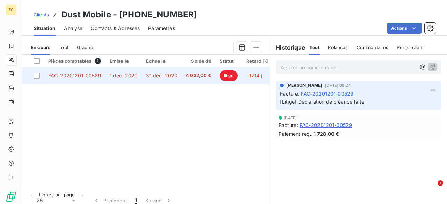
click at [55, 74] on span "FAC-20201201-00529" at bounding box center [74, 76] width 53 height 6
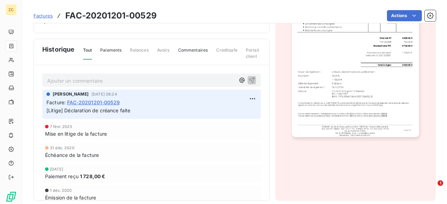
scroll to position [140, 0]
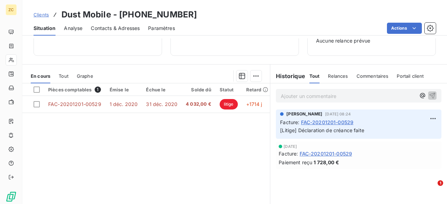
scroll to position [145, 0]
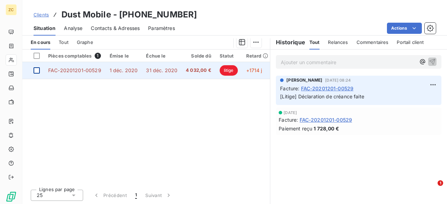
click at [38, 70] on div at bounding box center [36, 70] width 6 height 6
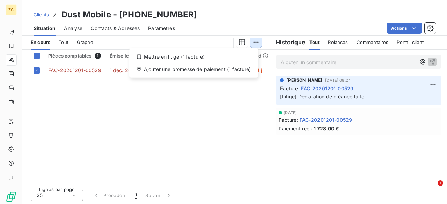
click at [255, 42] on html "ZC Clients Dust Mobile - 27275953 Situation Analyse Contacts & Adresses Paramèt…" at bounding box center [223, 102] width 447 height 204
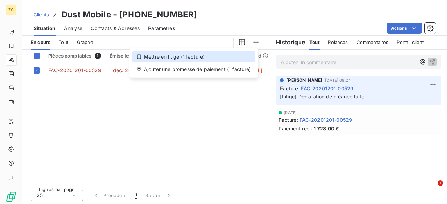
click at [180, 57] on div "Mettre en litige (1 facture)" at bounding box center [193, 56] width 123 height 11
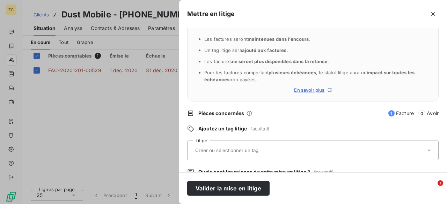
scroll to position [70, 0]
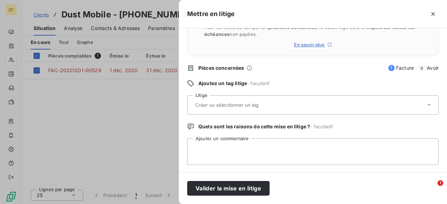
click at [200, 103] on input "text" at bounding box center [245, 105] width 102 height 6
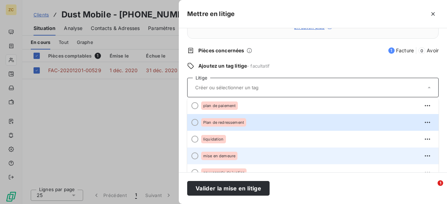
scroll to position [97, 0]
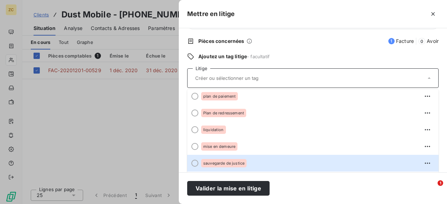
click at [215, 164] on span "sauvegarde de justice" at bounding box center [223, 163] width 41 height 4
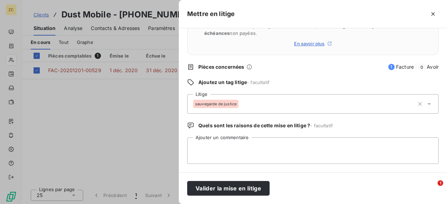
scroll to position [70, 0]
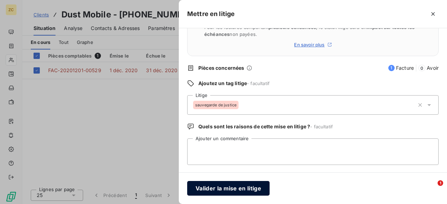
click at [222, 186] on button "Valider la mise en litige" at bounding box center [228, 188] width 82 height 15
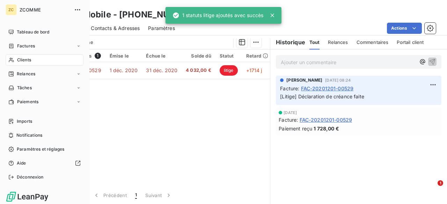
click at [25, 60] on span "Clients" at bounding box center [24, 60] width 14 height 6
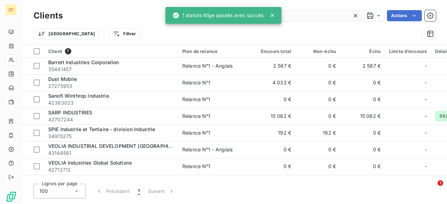
click at [290, 15] on input "dust" at bounding box center [309, 15] width 105 height 11
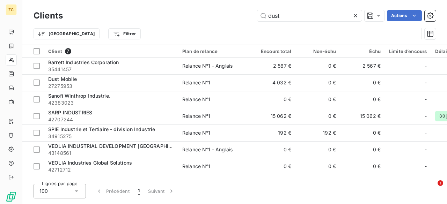
drag, startPoint x: 290, startPoint y: 16, endPoint x: 234, endPoint y: 11, distance: 56.1
click at [234, 8] on div "Clients dust Actions" at bounding box center [234, 15] width 402 height 15
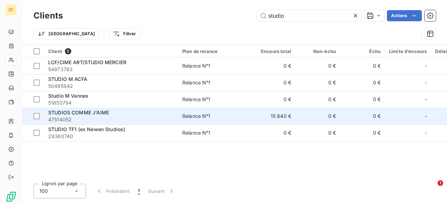
type input "studio"
click at [75, 116] on span "47514052" at bounding box center [111, 119] width 126 height 7
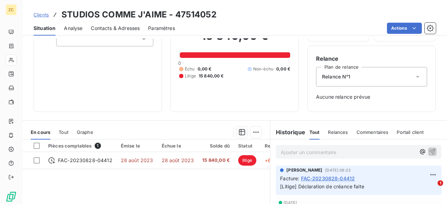
scroll to position [140, 0]
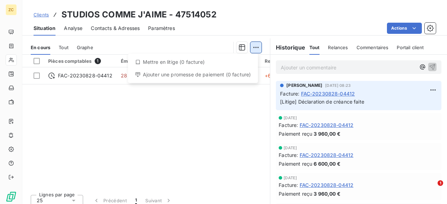
click at [256, 45] on html "ZC Clients STUDIOS COMME J'AIME - 47514052 Situation Analyse Contacts & Adresse…" at bounding box center [223, 102] width 447 height 204
click at [156, 62] on div "Mettre en litige (0 facture)" at bounding box center [193, 62] width 124 height 11
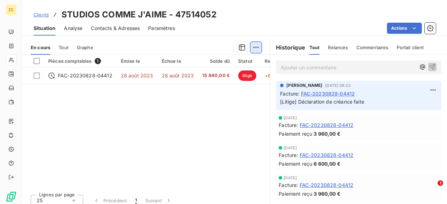
click at [253, 48] on html "ZC Clients STUDIOS COMME J'AIME - 47514052 Situation Analyse Contacts & Adresse…" at bounding box center [223, 102] width 447 height 204
click at [39, 74] on html "ZC Clients STUDIOS COMME J'AIME - 47514052 Situation Analyse Contacts & Adresse…" at bounding box center [223, 102] width 447 height 204
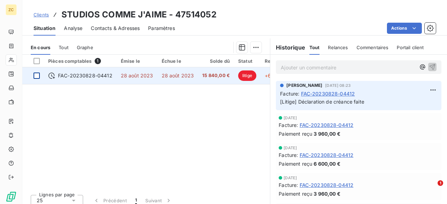
click at [39, 73] on div at bounding box center [36, 76] width 6 height 6
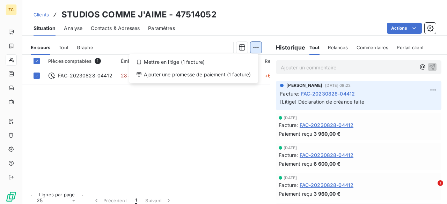
click at [254, 47] on html "ZC Clients STUDIOS COMME J'AIME - 47514052 Situation Analyse Contacts & Adresse…" at bounding box center [223, 102] width 447 height 204
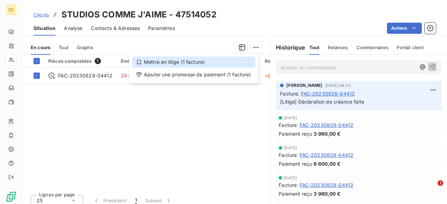
click at [150, 62] on div "Mettre en litige (1 facture)" at bounding box center [193, 62] width 123 height 11
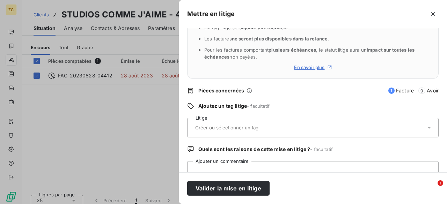
scroll to position [70, 0]
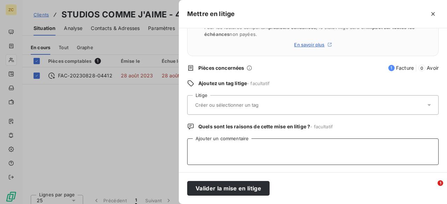
click at [218, 141] on textarea "Ajouter un commentaire" at bounding box center [312, 151] width 251 height 27
click at [207, 102] on input "text" at bounding box center [245, 105] width 102 height 6
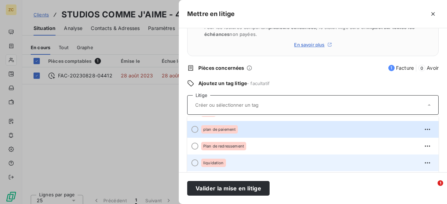
scroll to position [20, 0]
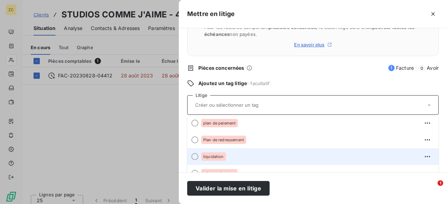
click at [211, 156] on span "liquidation" at bounding box center [213, 157] width 21 height 4
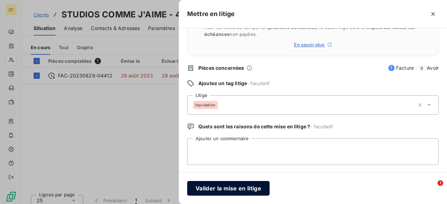
click at [225, 188] on button "Valider la mise en litige" at bounding box center [228, 188] width 82 height 15
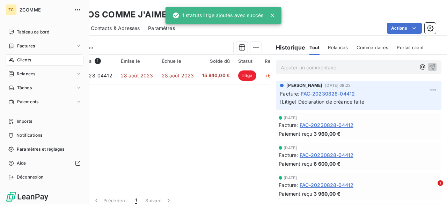
click at [18, 63] on span "Clients" at bounding box center [24, 60] width 14 height 6
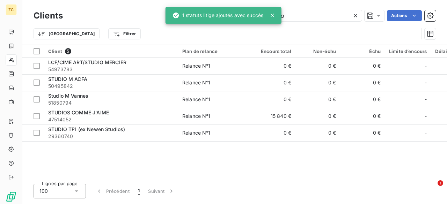
drag, startPoint x: 306, startPoint y: 16, endPoint x: 200, endPoint y: 9, distance: 105.5
click at [199, 9] on div "ZC Clients studio Actions Trier Filtrer Client 5 Plan de relance Encours total …" at bounding box center [223, 102] width 447 height 204
click at [269, 16] on icon at bounding box center [272, 15] width 7 height 7
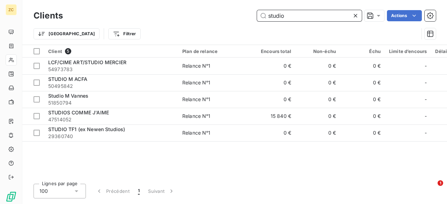
drag, startPoint x: 293, startPoint y: 14, endPoint x: 252, endPoint y: 13, distance: 40.8
click at [252, 13] on div "studio Actions" at bounding box center [253, 15] width 364 height 11
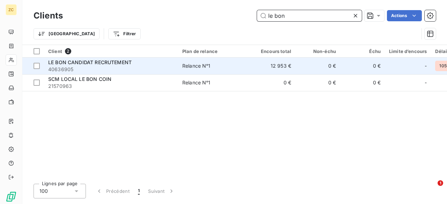
type input "le bon"
click at [82, 66] on span "40636905" at bounding box center [111, 69] width 126 height 7
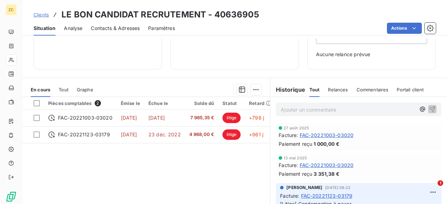
scroll to position [145, 0]
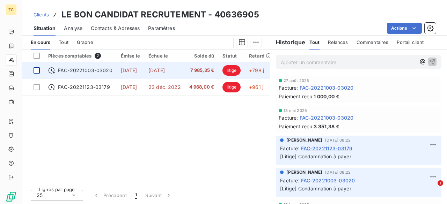
click at [35, 67] on div at bounding box center [36, 70] width 6 height 6
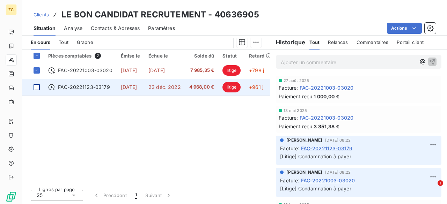
click at [39, 85] on div at bounding box center [36, 87] width 6 height 6
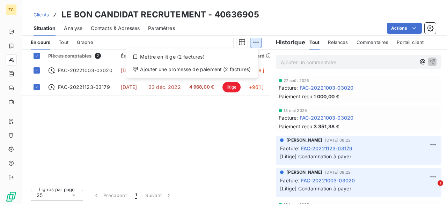
click at [252, 44] on html "ZC Clients LE BON CANDIDAT RECRUTEMENT - 40636905 Situation Analyse Contacts & …" at bounding box center [223, 102] width 447 height 204
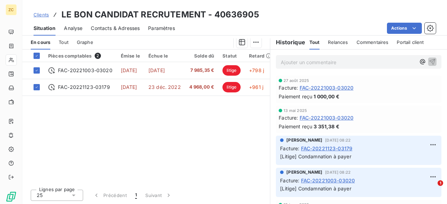
click at [251, 41] on html "ZC Clients LE BON CANDIDAT RECRUTEMENT - 40636905 Situation Analyse Contacts & …" at bounding box center [223, 102] width 447 height 204
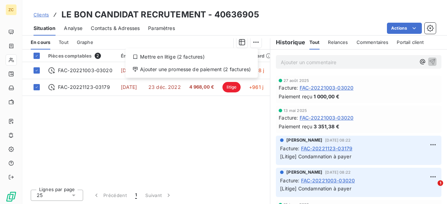
click at [251, 41] on html "ZC Clients LE BON CANDIDAT RECRUTEMENT - 40636905 Situation Analyse Contacts & …" at bounding box center [223, 102] width 447 height 204
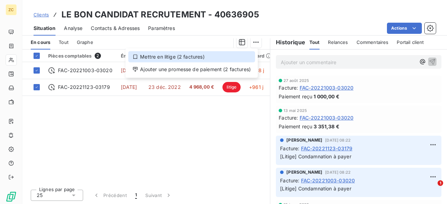
click at [144, 57] on div "Mettre en litige (2 factures)" at bounding box center [191, 56] width 127 height 11
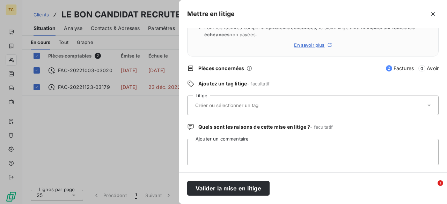
scroll to position [70, 0]
click at [208, 148] on textarea "Ajouter un commentaire" at bounding box center [312, 151] width 251 height 27
click at [210, 102] on input "text" at bounding box center [245, 105] width 102 height 6
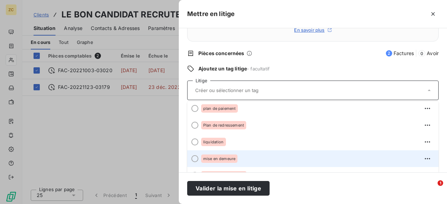
scroll to position [97, 0]
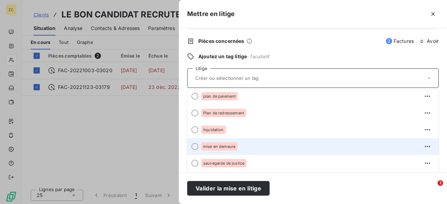
click at [216, 147] on span "mise en demeure" at bounding box center [219, 146] width 32 height 4
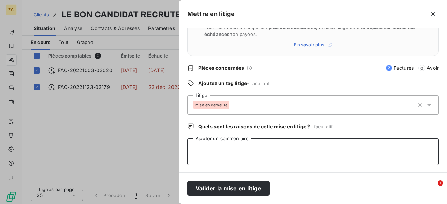
click at [203, 143] on textarea "Ajouter un commentaire" at bounding box center [312, 151] width 251 height 27
click at [212, 148] on textarea "Ordonnace de sisie exécutoire" at bounding box center [312, 151] width 251 height 27
click at [231, 148] on textarea "Ordonnance de sisie exécutoire" at bounding box center [312, 151] width 251 height 27
click at [234, 150] on textarea "Ordonnance de sisie exécutoire" at bounding box center [312, 151] width 251 height 27
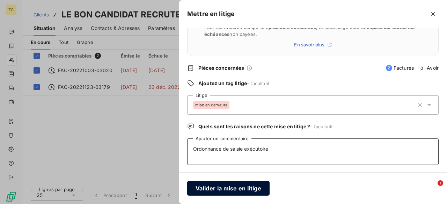
type textarea "Ordonnance de saisie exécutoire"
click at [227, 189] on button "Valider la mise en litige" at bounding box center [228, 188] width 82 height 15
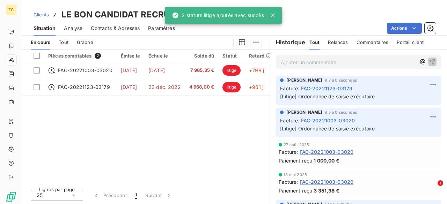
drag, startPoint x: 227, startPoint y: 114, endPoint x: 210, endPoint y: 108, distance: 17.9
click at [226, 114] on div "Pièces comptables 2 Émise le Échue le Solde dû Statut Retard FAC-20221003-03020…" at bounding box center [145, 117] width 247 height 134
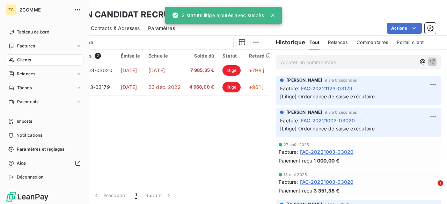
click at [15, 60] on div "Clients" at bounding box center [45, 59] width 78 height 11
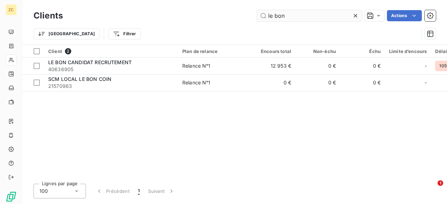
click at [293, 17] on input "le bon" at bounding box center [309, 15] width 105 height 11
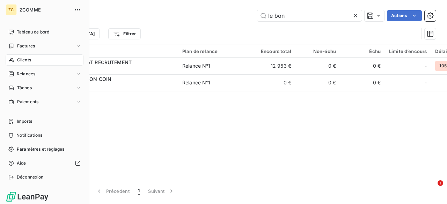
drag, startPoint x: 27, startPoint y: 61, endPoint x: 83, endPoint y: 50, distance: 57.3
click at [27, 61] on span "Clients" at bounding box center [24, 60] width 14 height 6
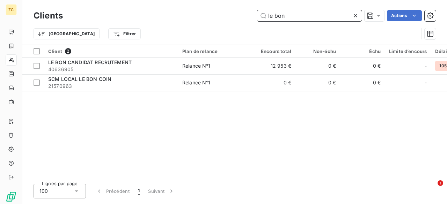
drag, startPoint x: 253, startPoint y: 15, endPoint x: 226, endPoint y: 10, distance: 26.7
click at [226, 10] on div "Clients le bon Actions" at bounding box center [234, 15] width 402 height 15
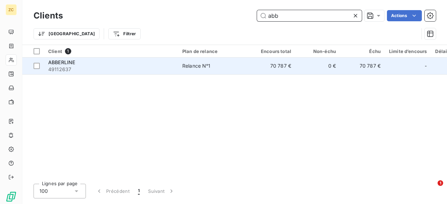
type input "abb"
click at [53, 67] on span "49112637" at bounding box center [111, 69] width 126 height 7
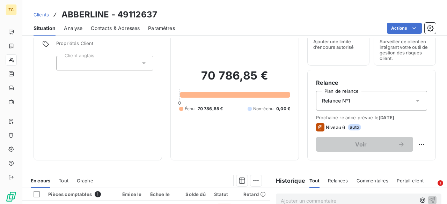
scroll to position [140, 0]
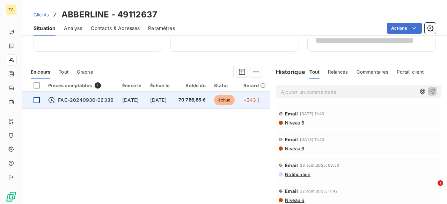
click at [36, 99] on div at bounding box center [36, 100] width 6 height 6
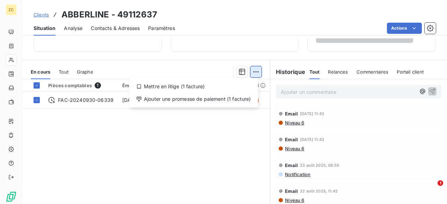
click at [252, 70] on html "ZC Clients ABBERLINE - 49112637 Situation Analyse Contacts & Adresses Paramètre…" at bounding box center [223, 102] width 447 height 204
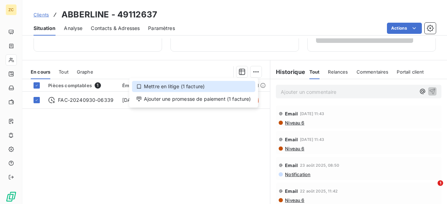
click at [172, 86] on div "Mettre en litige (1 facture)" at bounding box center [193, 86] width 123 height 11
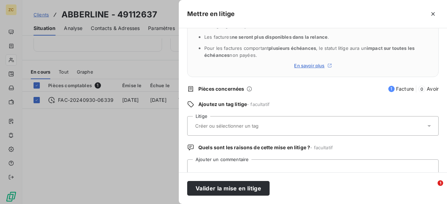
scroll to position [70, 0]
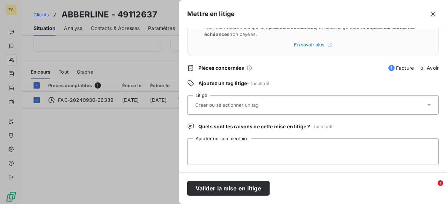
click at [213, 107] on input "text" at bounding box center [245, 105] width 102 height 6
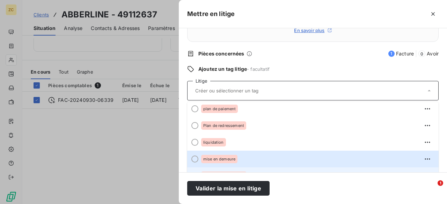
scroll to position [97, 0]
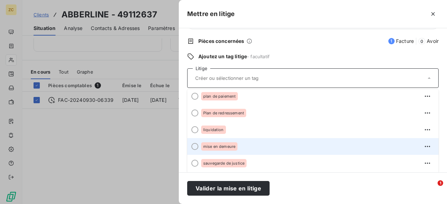
click at [211, 145] on span "mise en demeure" at bounding box center [219, 146] width 32 height 4
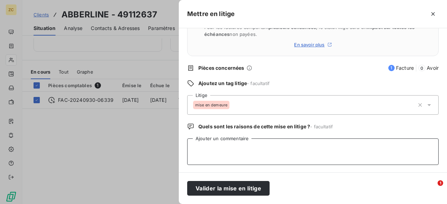
click at [207, 153] on textarea "Ajouter un commentaire" at bounding box center [312, 151] width 251 height 27
type textarea "Impayé"
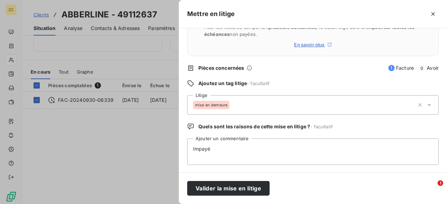
click at [104, 129] on div at bounding box center [223, 102] width 447 height 204
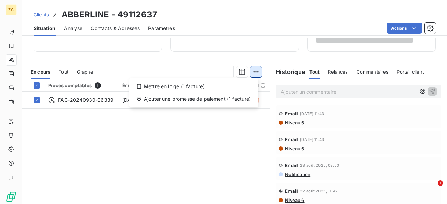
click at [253, 70] on html "ZC Clients ABBERLINE - 49112637 Situation Analyse Contacts & Adresses Paramètre…" at bounding box center [223, 102] width 447 height 204
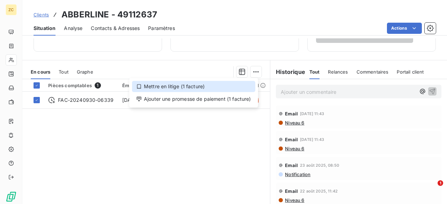
click at [166, 84] on div "Mettre en litige (1 facture)" at bounding box center [193, 86] width 123 height 11
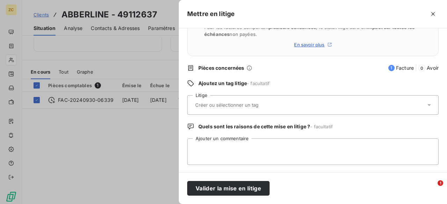
click at [212, 104] on input "text" at bounding box center [245, 105] width 102 height 6
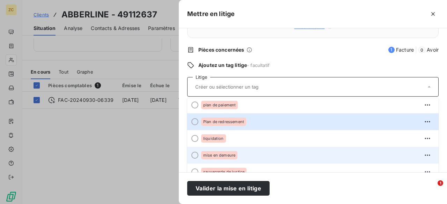
scroll to position [97, 0]
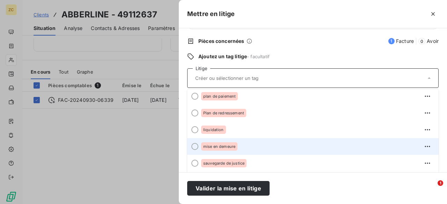
click at [211, 148] on div "mise en demeure" at bounding box center [219, 146] width 36 height 8
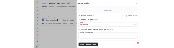
scroll to position [70, 0]
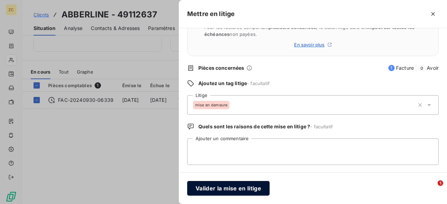
click at [224, 189] on button "Valider la mise en litige" at bounding box center [228, 188] width 82 height 15
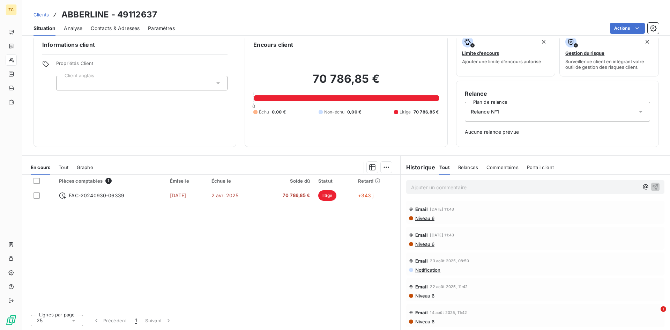
scroll to position [11, 0]
